Goal: Task Accomplishment & Management: Use online tool/utility

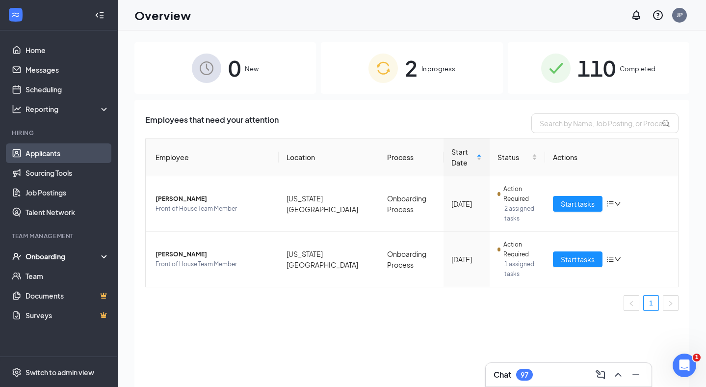
click at [69, 153] on link "Applicants" at bounding box center [68, 153] width 84 height 20
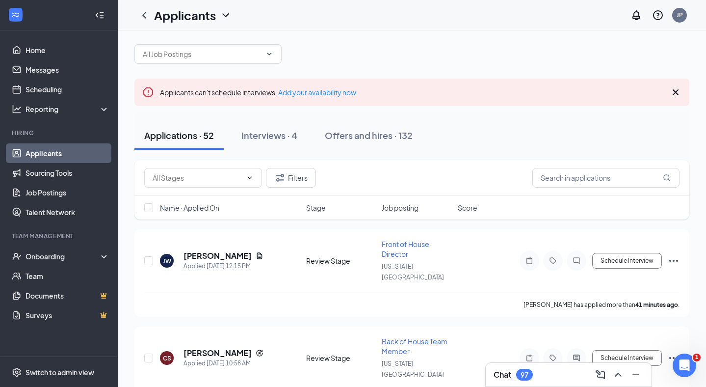
scroll to position [10, 0]
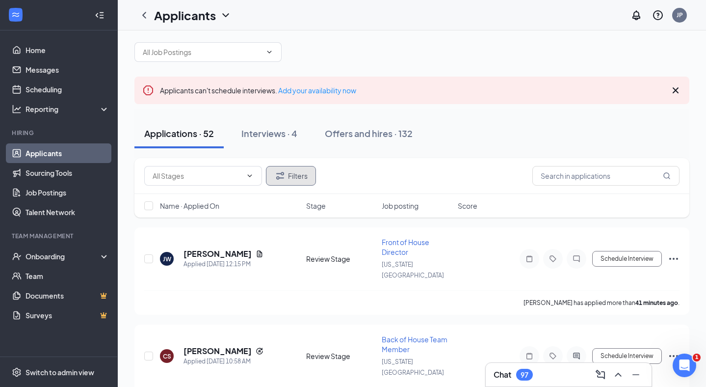
click at [292, 173] on button "Filters" at bounding box center [291, 176] width 50 height 20
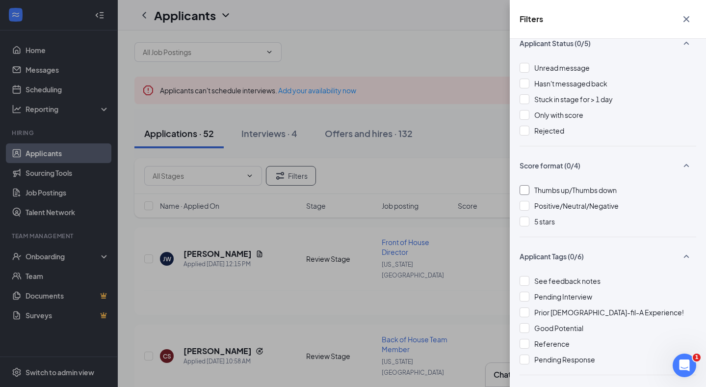
scroll to position [27, 0]
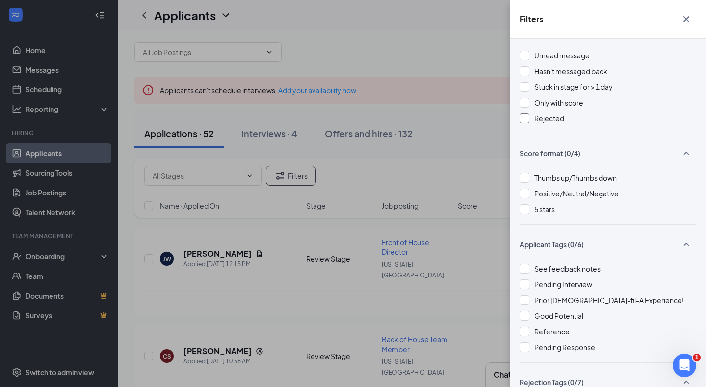
click at [521, 117] on div at bounding box center [525, 118] width 10 height 10
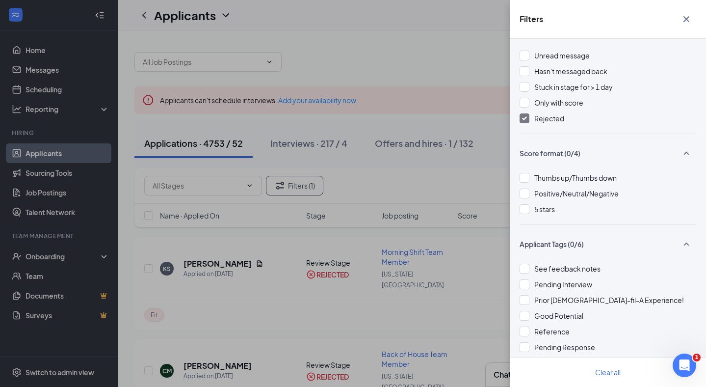
click at [481, 52] on div "Filters Applicant Status (1/5) Unread message Hasn't messaged back Stuck in sta…" at bounding box center [353, 193] width 706 height 387
click at [683, 21] on icon "Cross" at bounding box center [687, 19] width 12 height 12
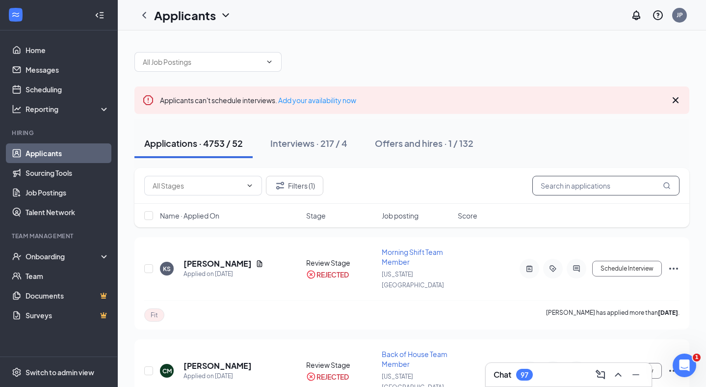
click at [594, 181] on input "text" at bounding box center [606, 186] width 147 height 20
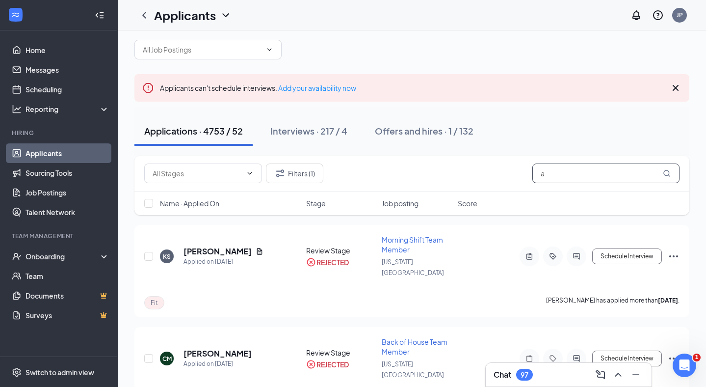
scroll to position [32, 0]
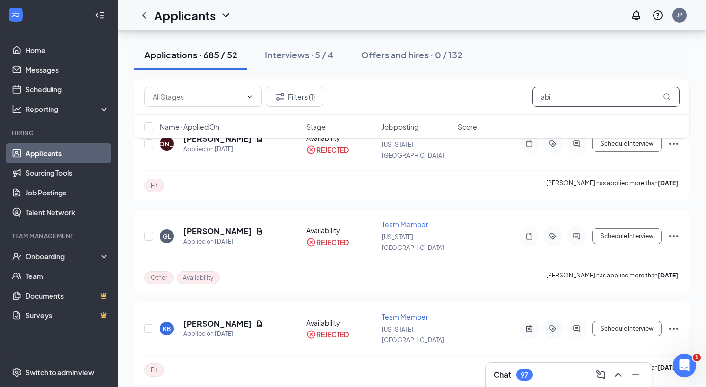
scroll to position [417, 0]
type input "a"
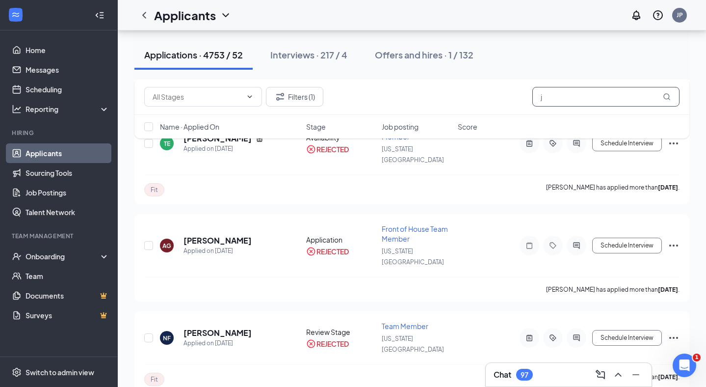
scroll to position [412, 0]
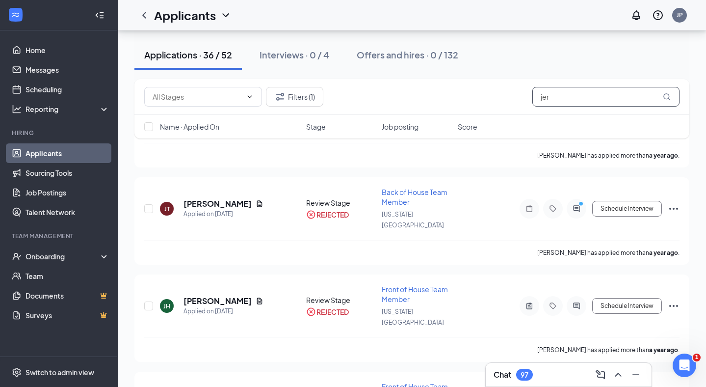
scroll to position [2890, 0]
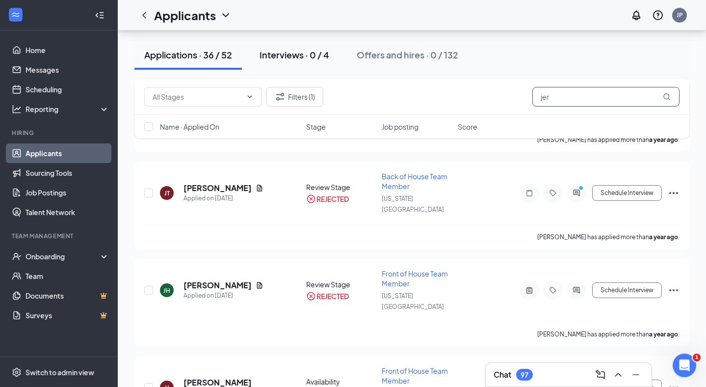
type input "jer"
click at [312, 55] on div "Interviews · 0 / 4" at bounding box center [295, 55] width 70 height 12
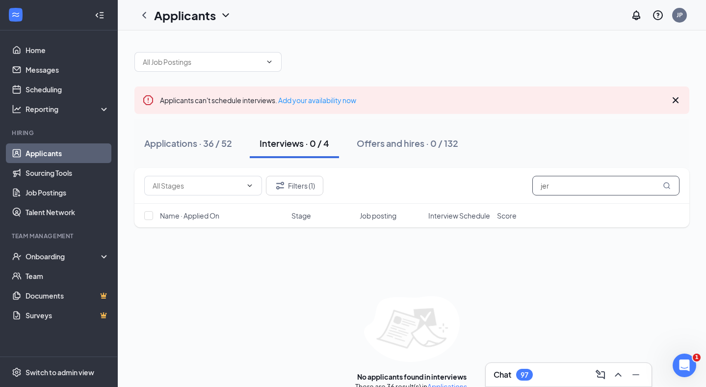
click at [573, 191] on input "jer" at bounding box center [606, 186] width 147 height 20
type input "j"
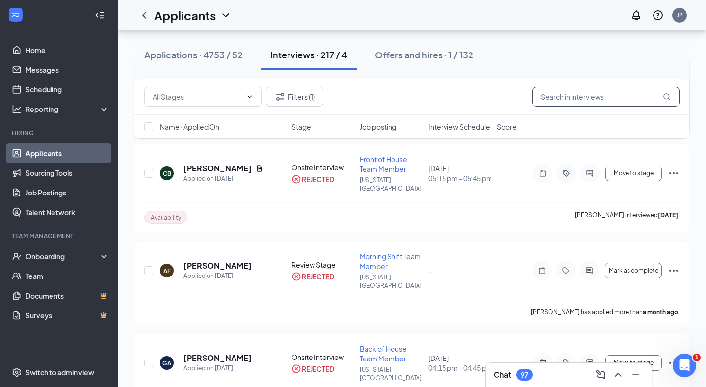
scroll to position [403, 0]
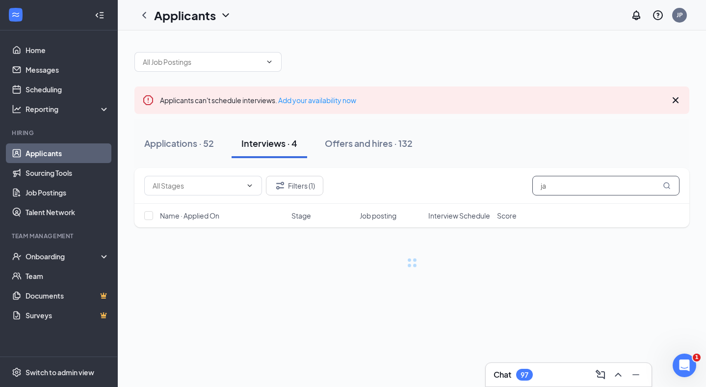
type input "j"
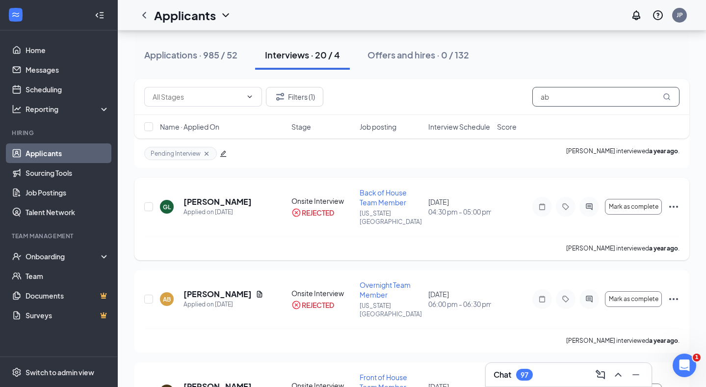
scroll to position [1273, 0]
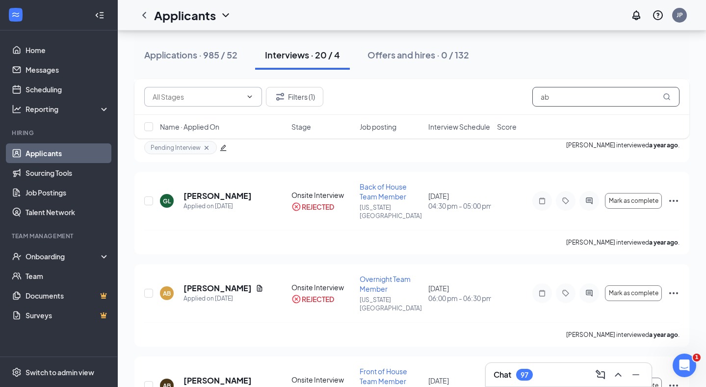
type input "ab"
click at [248, 97] on icon "ChevronDown" at bounding box center [250, 97] width 8 height 8
click at [199, 121] on div "Onsite Interview (4)" at bounding box center [182, 120] width 61 height 11
type input "Onsite Interview (4)"
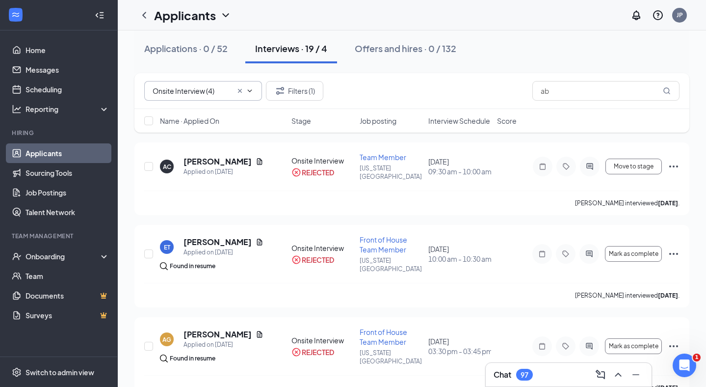
scroll to position [0, 0]
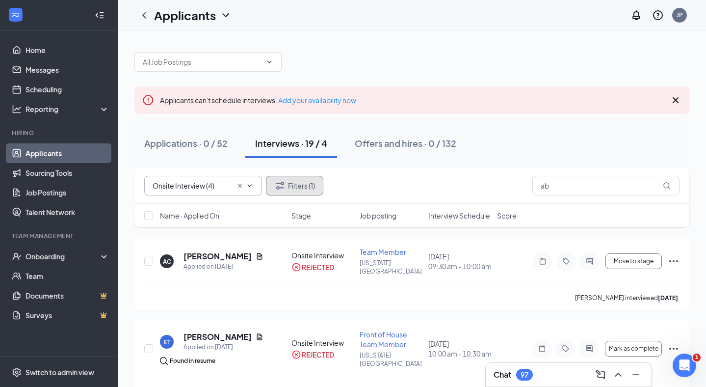
click at [309, 190] on button "Filters (1)" at bounding box center [294, 186] width 57 height 20
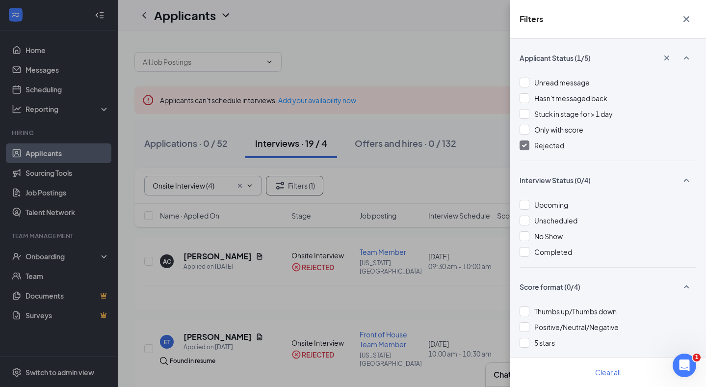
click at [521, 142] on div at bounding box center [525, 145] width 10 height 10
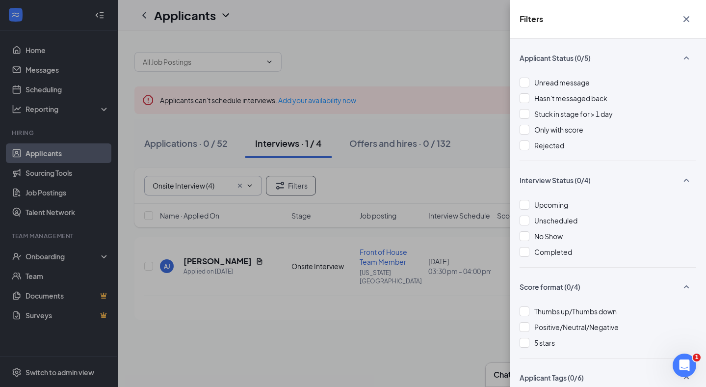
click at [686, 20] on icon "Cross" at bounding box center [687, 19] width 12 height 12
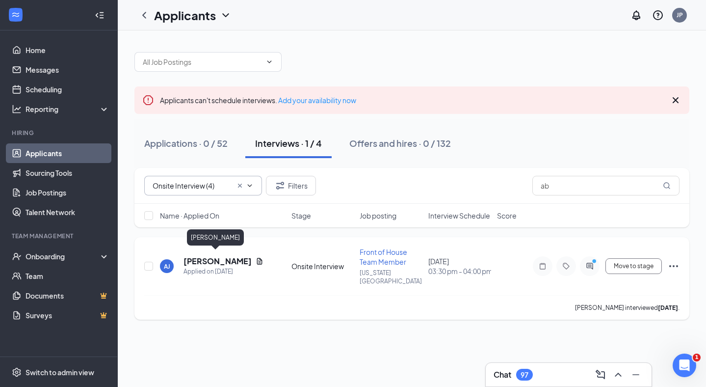
click at [203, 257] on h5 "[PERSON_NAME]" at bounding box center [218, 261] width 68 height 11
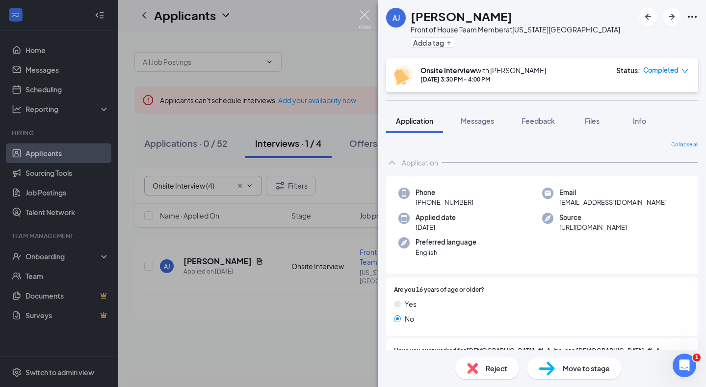
click at [365, 16] on img at bounding box center [365, 19] width 12 height 19
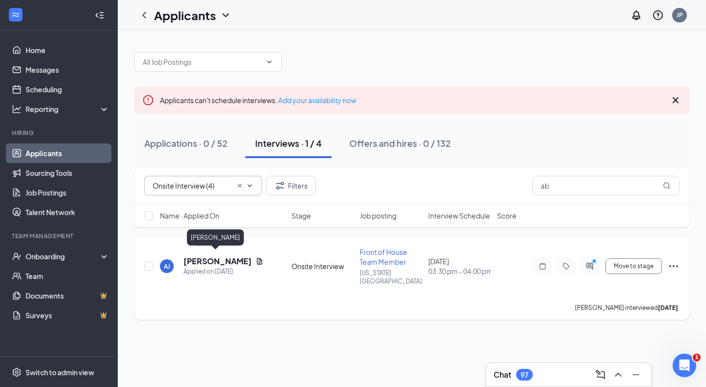
click at [200, 258] on h5 "[PERSON_NAME]" at bounding box center [218, 261] width 68 height 11
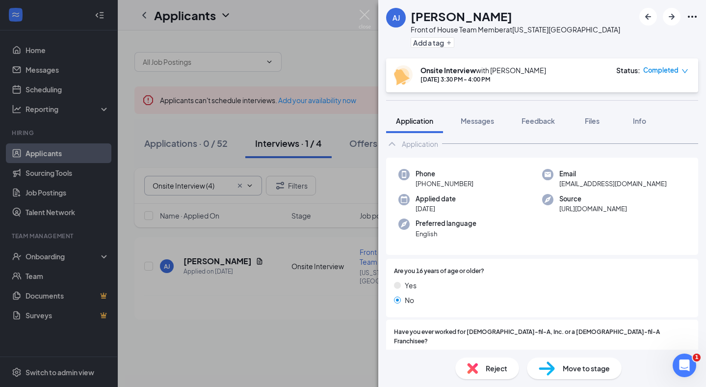
scroll to position [21, 0]
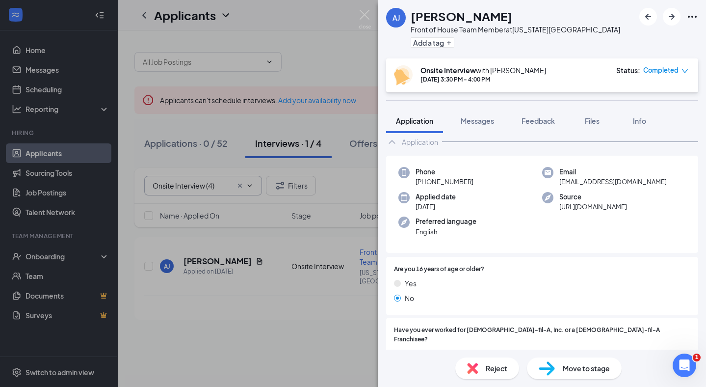
click at [339, 54] on div "[PERSON_NAME] [PERSON_NAME] Jeremiadoss Front of House Team Member at [US_STATE…" at bounding box center [353, 193] width 706 height 387
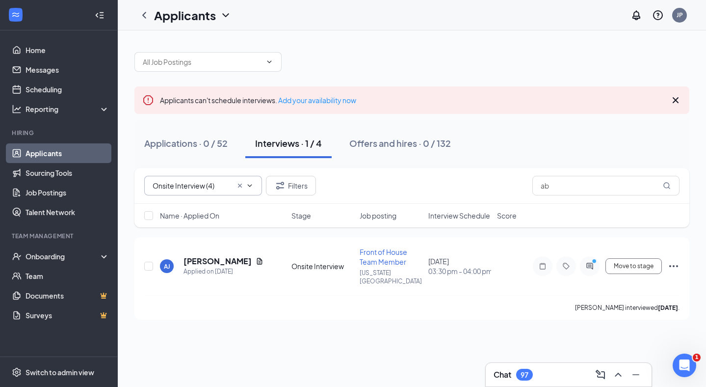
click at [221, 187] on input "Onsite Interview (4)" at bounding box center [193, 185] width 80 height 11
click at [251, 186] on icon "ChevronUp" at bounding box center [250, 185] width 4 height 2
click at [190, 149] on div "Applications · 0 / 52" at bounding box center [185, 143] width 83 height 12
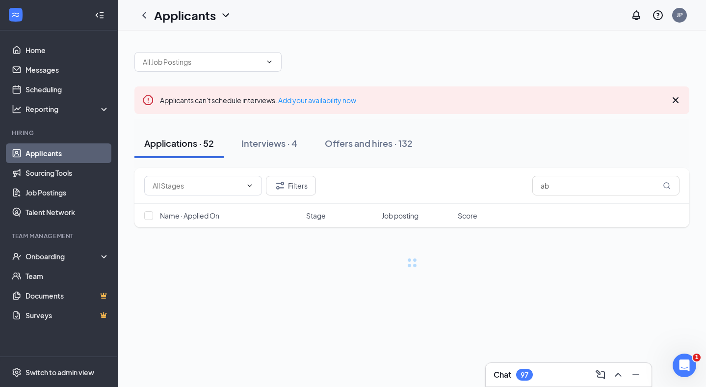
click at [190, 148] on div "Applications · 52" at bounding box center [179, 143] width 70 height 12
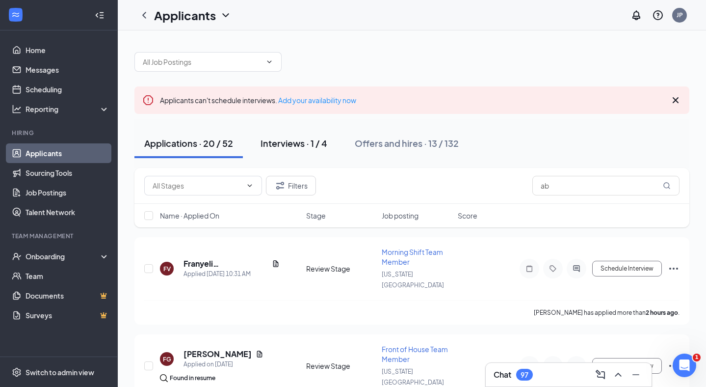
click at [288, 145] on div "Interviews · 1 / 4" at bounding box center [294, 143] width 67 height 12
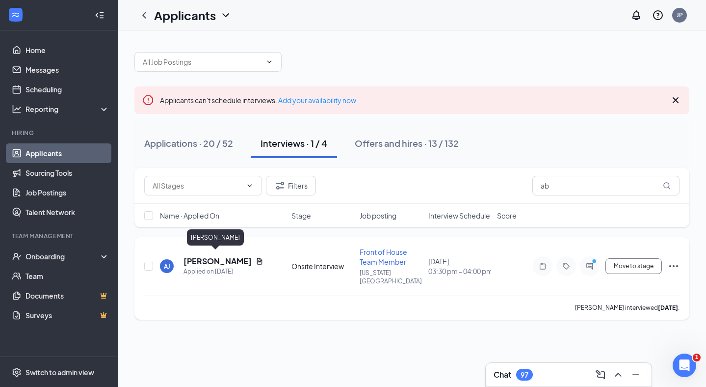
click at [202, 256] on h5 "[PERSON_NAME]" at bounding box center [218, 261] width 68 height 11
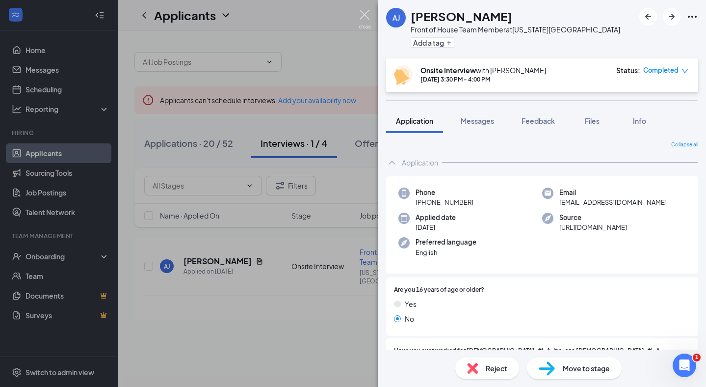
click at [365, 13] on img at bounding box center [365, 19] width 12 height 19
